Goal: Task Accomplishment & Management: Manage account settings

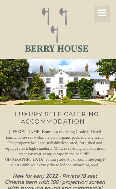
click at [100, 17] on icon at bounding box center [102, 15] width 9 height 12
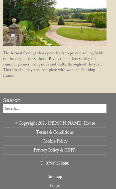
scroll to position [601, 0]
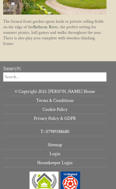
click at [57, 154] on link "Login" at bounding box center [55, 154] width 104 height 9
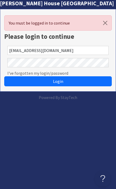
click at [64, 82] on button "Login" at bounding box center [58, 81] width 108 height 10
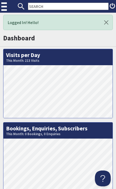
click at [4, 9] on img at bounding box center [4, 6] width 7 height 13
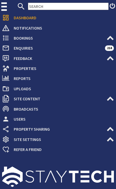
click at [23, 69] on span "Properties" at bounding box center [62, 68] width 105 height 8
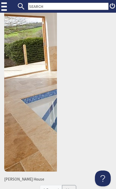
scroll to position [133, 0]
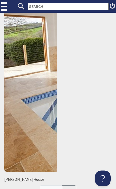
click at [17, 178] on span "[PERSON_NAME] House" at bounding box center [30, 180] width 53 height 6
click at [15, 182] on span "[PERSON_NAME] House" at bounding box center [30, 180] width 53 height 6
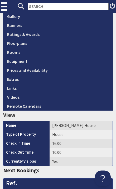
scroll to position [131, 0]
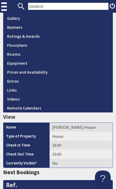
click at [37, 71] on link "Prices and Availability" at bounding box center [58, 72] width 110 height 9
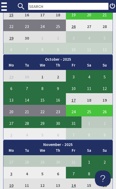
scroll to position [1001, 0]
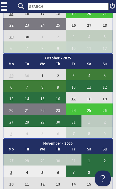
click at [72, 75] on td "3" at bounding box center [74, 75] width 16 height 12
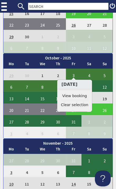
click at [104, 94] on td "19" at bounding box center [105, 98] width 16 height 12
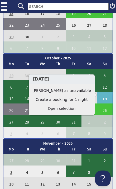
click at [102, 96] on td "19" at bounding box center [105, 98] width 16 height 12
click at [31, 83] on td "7" at bounding box center [27, 86] width 16 height 12
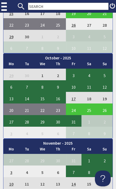
click at [74, 86] on td "10" at bounding box center [74, 86] width 16 height 12
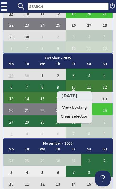
click at [98, 85] on td "12" at bounding box center [105, 86] width 16 height 12
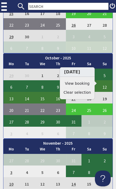
click at [21, 96] on td "14" at bounding box center [27, 98] width 16 height 12
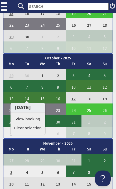
click at [9, 119] on td "27" at bounding box center [11, 121] width 16 height 12
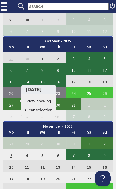
scroll to position [1019, 0]
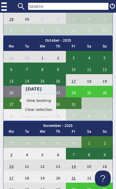
click at [89, 113] on td "8" at bounding box center [90, 115] width 16 height 12
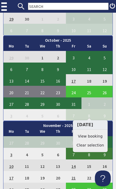
click at [72, 115] on td "7" at bounding box center [74, 115] width 16 height 12
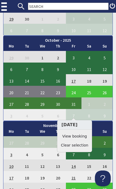
click at [76, 100] on td "31" at bounding box center [74, 104] width 16 height 12
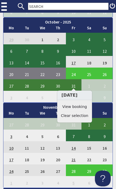
scroll to position [1037, 0]
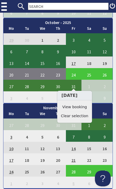
click at [72, 84] on td "31" at bounding box center [74, 86] width 16 height 12
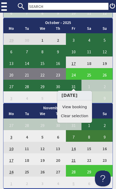
click at [106, 96] on td "9" at bounding box center [105, 98] width 16 height 12
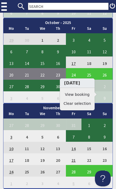
click at [48, 154] on td "19" at bounding box center [43, 160] width 16 height 12
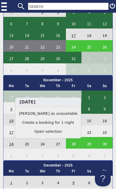
scroll to position [1069, 0]
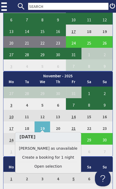
click at [72, 118] on td "14" at bounding box center [74, 116] width 16 height 12
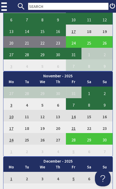
click at [88, 91] on td "1" at bounding box center [90, 93] width 16 height 12
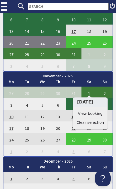
click at [75, 87] on td "31" at bounding box center [74, 93] width 16 height 12
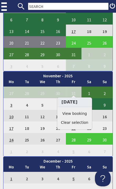
click at [71, 92] on td "31" at bounding box center [74, 93] width 16 height 12
click at [70, 116] on link "View booking" at bounding box center [75, 114] width 28 height 6
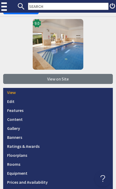
scroll to position [3, 0]
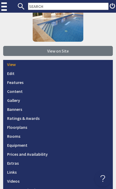
scroll to position [49, 0]
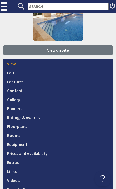
click at [39, 155] on link "Prices and Availability" at bounding box center [58, 153] width 110 height 9
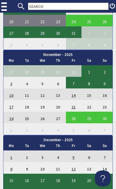
scroll to position [1090, 0]
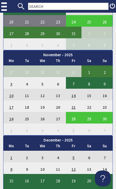
click at [88, 69] on td "1" at bounding box center [90, 72] width 16 height 12
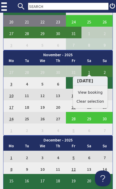
click at [90, 92] on link "View booking" at bounding box center [91, 93] width 28 height 6
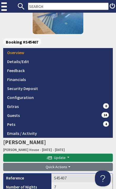
scroll to position [75, 0]
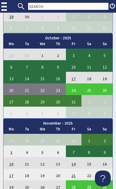
scroll to position [1021, 0]
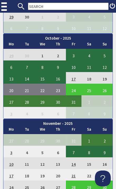
click at [13, 98] on td "27" at bounding box center [11, 101] width 16 height 12
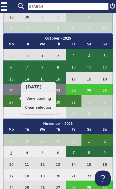
click at [13, 96] on td "27" at bounding box center [11, 101] width 16 height 12
click at [16, 95] on td "27" at bounding box center [11, 101] width 16 height 12
click at [17, 134] on td "27" at bounding box center [11, 140] width 16 height 12
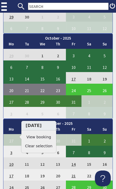
click at [10, 100] on td "27" at bounding box center [11, 101] width 16 height 12
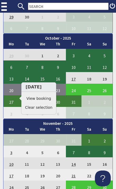
click at [10, 101] on td "27" at bounding box center [11, 101] width 16 height 12
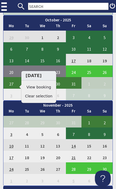
scroll to position [1032, 0]
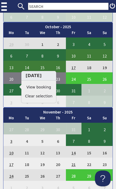
click at [76, 52] on td "10" at bounding box center [74, 55] width 16 height 12
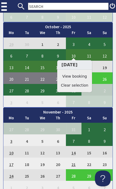
click at [74, 78] on link "View booking" at bounding box center [75, 77] width 28 height 6
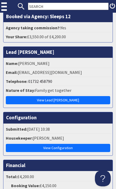
scroll to position [403, 0]
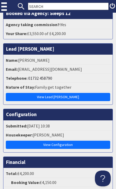
click at [61, 149] on link "View Configuration" at bounding box center [58, 145] width 105 height 8
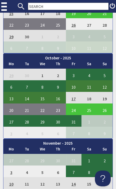
scroll to position [1001, 0]
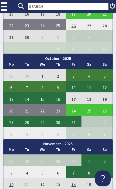
click at [75, 71] on td "3" at bounding box center [74, 75] width 16 height 12
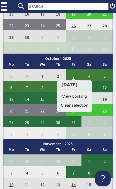
click at [74, 97] on link "View booking" at bounding box center [75, 97] width 28 height 6
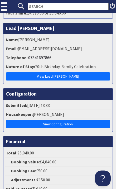
scroll to position [433, 0]
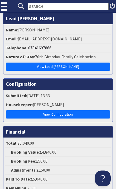
click at [66, 116] on link "View Configuration" at bounding box center [58, 115] width 105 height 8
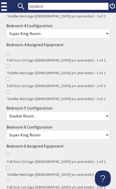
scroll to position [527, 0]
